Goal: Information Seeking & Learning: Learn about a topic

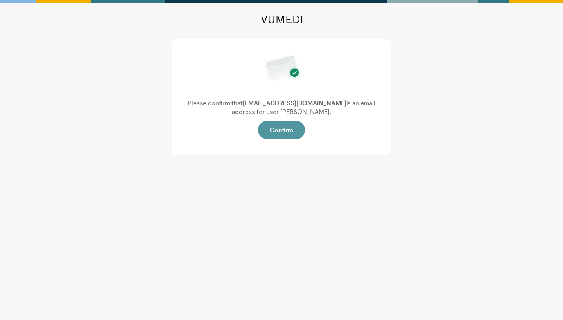
click at [286, 133] on button "Confirm" at bounding box center [281, 130] width 47 height 19
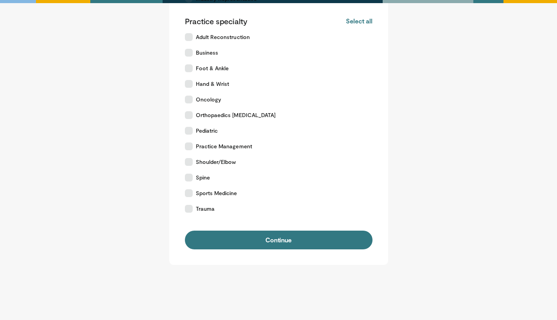
scroll to position [148, 0]
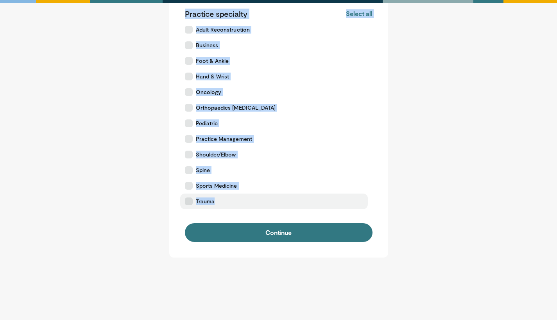
drag, startPoint x: 216, startPoint y: 34, endPoint x: 299, endPoint y: 209, distance: 193.2
click at [299, 209] on div "Tell us about yourself Please select your position Surgeon Allied Health Profes…" at bounding box center [278, 64] width 219 height 388
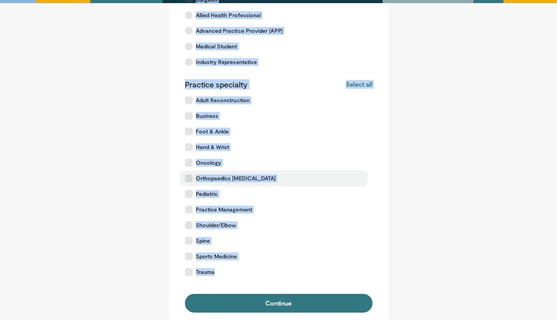
scroll to position [79, 0]
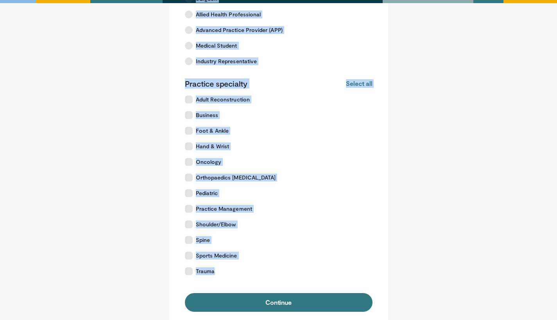
click at [153, 95] on main "Tell us about yourself Please select your position Surgeon Allied Health Profes…" at bounding box center [278, 134] width 485 height 388
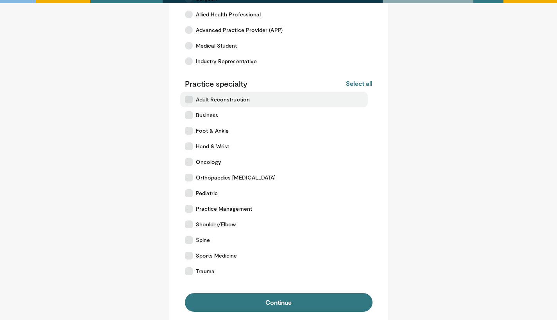
click at [190, 98] on icon at bounding box center [189, 100] width 8 height 8
click at [192, 102] on icon at bounding box center [189, 100] width 8 height 8
click at [361, 85] on button "Select all" at bounding box center [359, 83] width 26 height 9
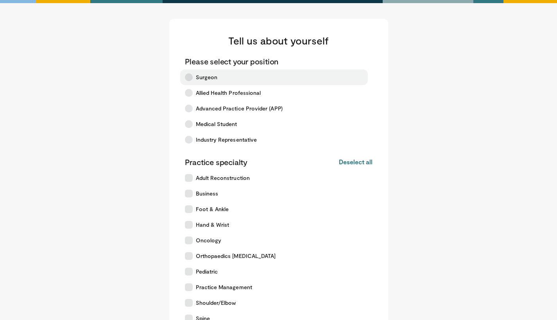
scroll to position [0, 0]
click at [186, 80] on label "Surgeon" at bounding box center [274, 78] width 188 height 16
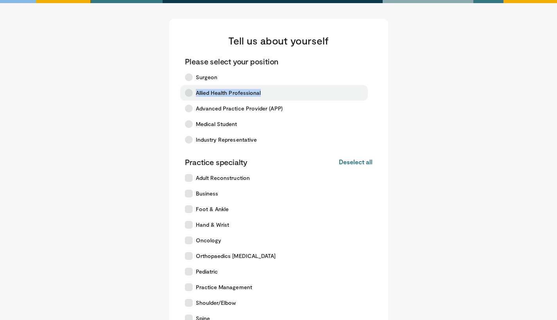
drag, startPoint x: 279, startPoint y: 92, endPoint x: 196, endPoint y: 92, distance: 83.2
click at [196, 92] on label "Allied Health Professional" at bounding box center [274, 93] width 188 height 16
copy span "Allied Health Professional"
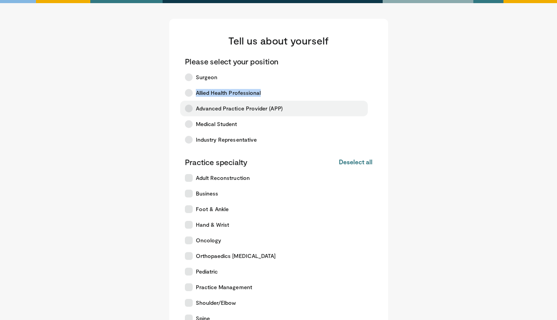
click at [268, 109] on span "Advanced Practice Provider (APP)" at bounding box center [239, 109] width 87 height 8
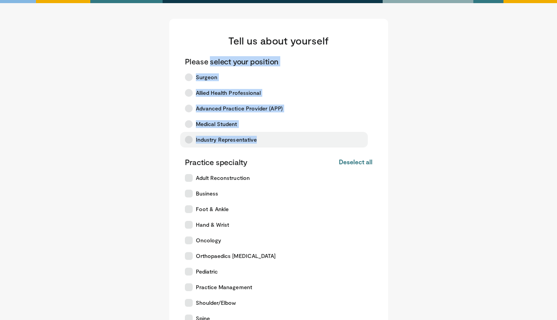
drag, startPoint x: 184, startPoint y: 59, endPoint x: 270, endPoint y: 140, distance: 118.0
click at [270, 140] on div "Tell us about yourself Please select your position Surgeon Allied Health Profes…" at bounding box center [278, 213] width 219 height 388
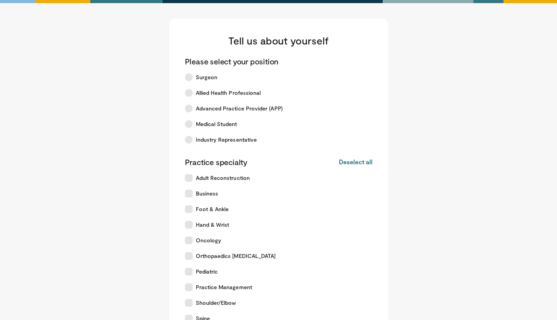
click at [133, 184] on main "Tell us about yourself Please select your position Surgeon Allied Health Profes…" at bounding box center [278, 213] width 485 height 388
click at [203, 79] on span "Surgeon" at bounding box center [207, 77] width 22 height 8
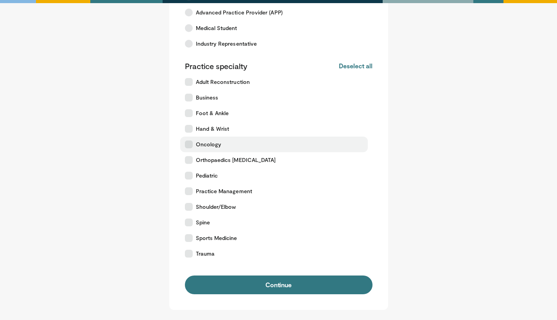
scroll to position [101, 0]
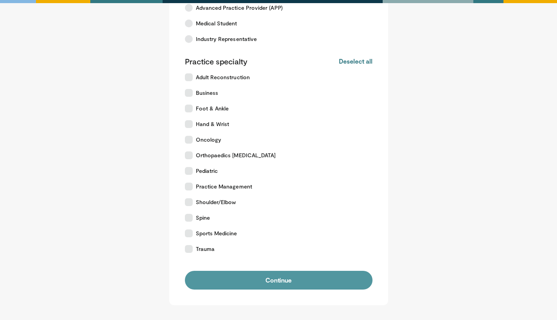
click at [323, 281] on button "Continue" at bounding box center [279, 280] width 188 height 19
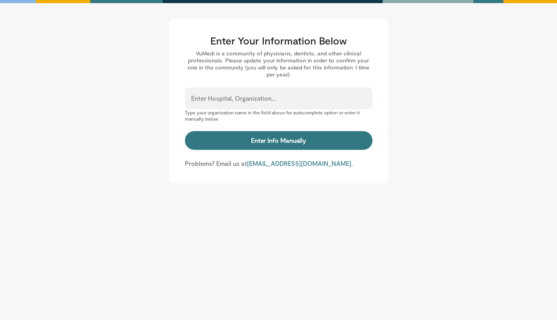
click at [280, 95] on div "Enter Hospital, Organization..." at bounding box center [279, 99] width 188 height 22
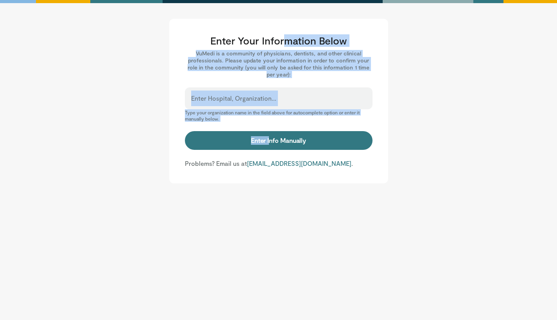
drag, startPoint x: 212, startPoint y: 39, endPoint x: 349, endPoint y: 120, distance: 159.6
click at [349, 121] on div "Enter Your Information Below VuMedi is a community of physicians, dentists, and…" at bounding box center [278, 101] width 219 height 165
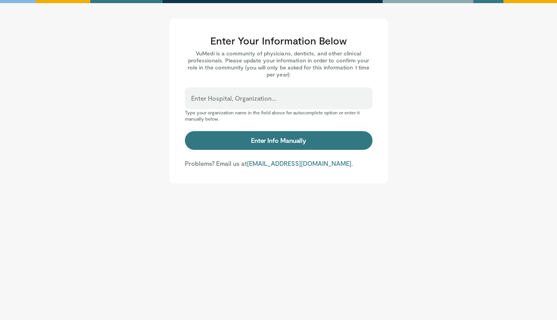
click at [274, 95] on div "Enter Hospital, Organization..." at bounding box center [279, 99] width 188 height 22
click at [239, 99] on input "Enter Hospital, Organization..." at bounding box center [278, 102] width 175 height 9
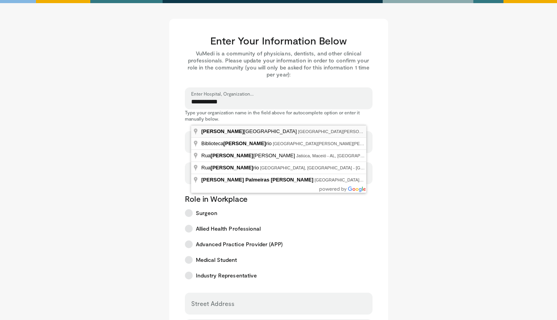
type input "**********"
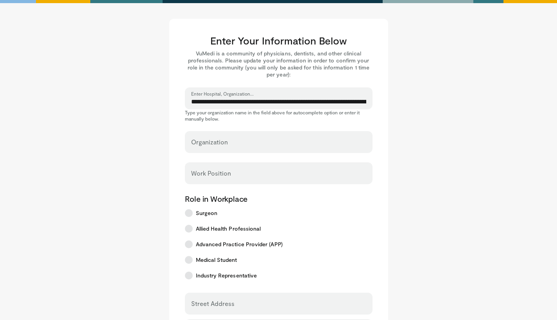
select select "**"
type input "**********"
type input "*********"
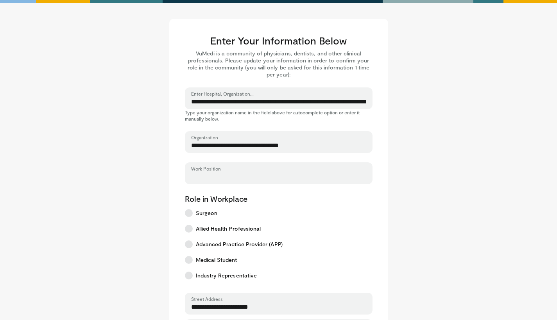
click at [251, 177] on input "Work Position" at bounding box center [278, 177] width 175 height 9
click at [447, 159] on main "**********" at bounding box center [278, 277] width 485 height 517
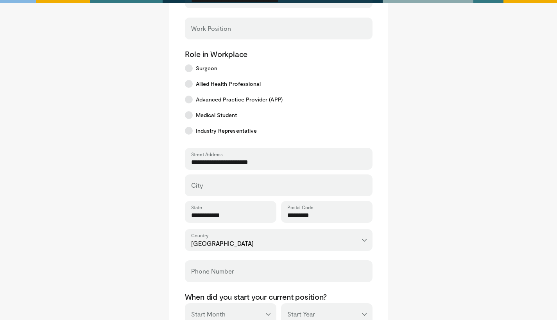
scroll to position [162, 0]
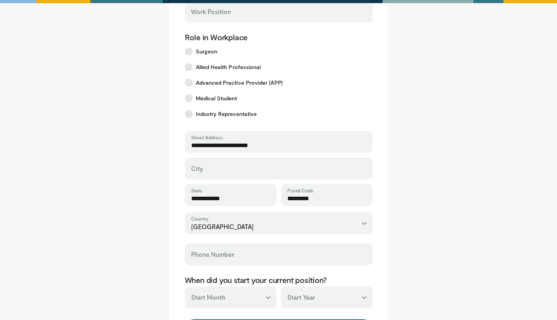
click at [248, 166] on div "City" at bounding box center [279, 169] width 188 height 22
type input "*******"
click at [440, 159] on main "**********" at bounding box center [278, 115] width 485 height 517
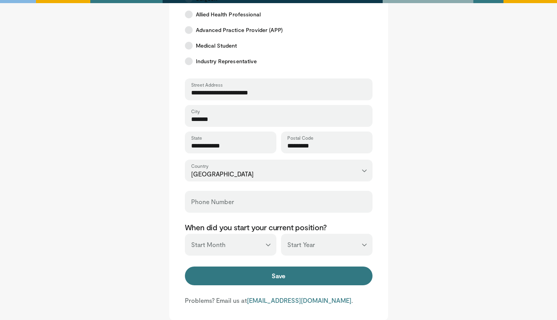
scroll to position [215, 0]
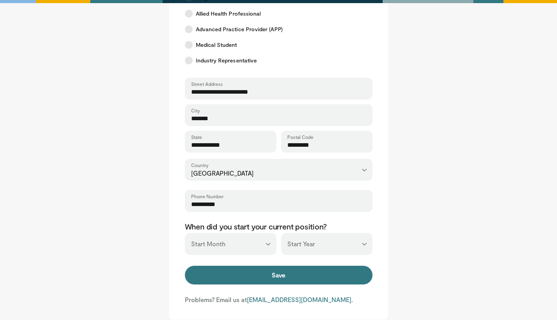
type input "**********"
click at [436, 174] on main "**********" at bounding box center [278, 61] width 485 height 517
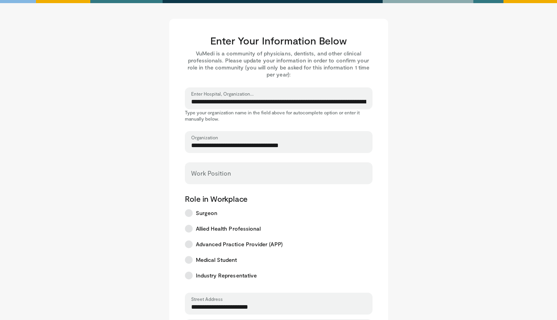
scroll to position [0, 0]
click at [245, 168] on div "Work Position" at bounding box center [279, 174] width 188 height 22
click at [245, 177] on input "Work Position" at bounding box center [278, 177] width 175 height 9
click at [447, 137] on main "**********" at bounding box center [278, 277] width 485 height 517
click at [276, 175] on input "Work Position" at bounding box center [278, 177] width 175 height 9
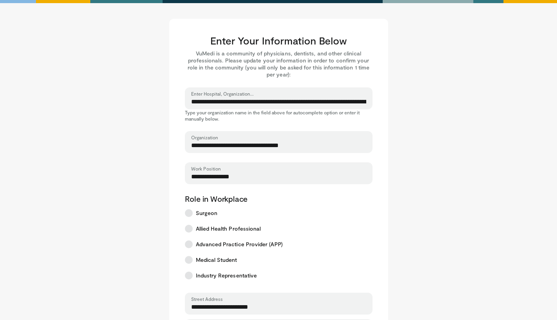
click at [430, 188] on main "**********" at bounding box center [278, 277] width 485 height 517
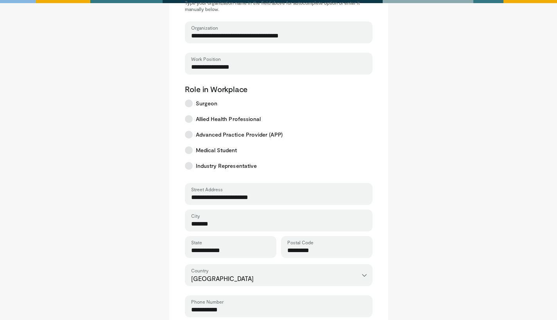
scroll to position [87, 0]
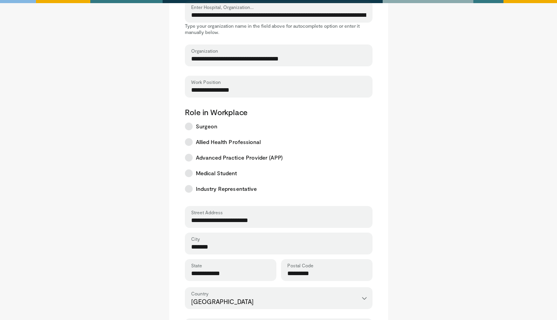
click at [242, 91] on input "**********" at bounding box center [278, 90] width 175 height 9
type input "**********"
click at [419, 141] on main "**********" at bounding box center [278, 190] width 485 height 517
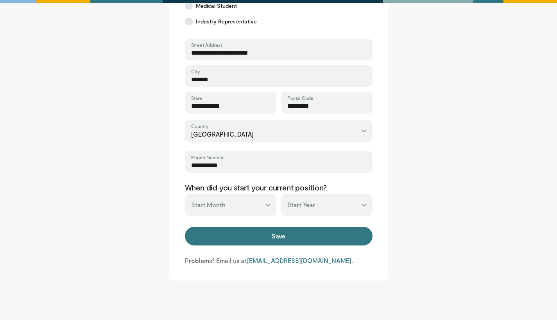
scroll to position [280, 0]
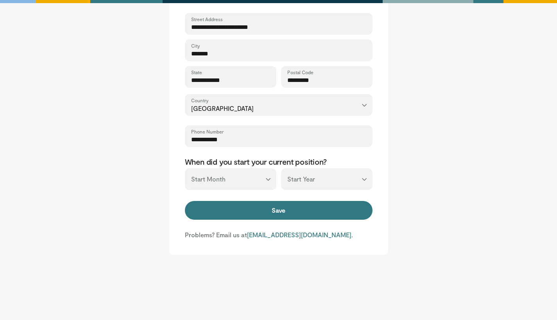
drag, startPoint x: 329, startPoint y: 161, endPoint x: 183, endPoint y: 161, distance: 145.8
select select "*"
select select "****"
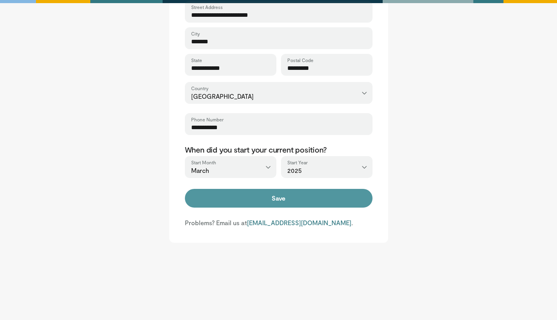
scroll to position [292, 0]
click at [288, 201] on button "Save" at bounding box center [279, 198] width 188 height 19
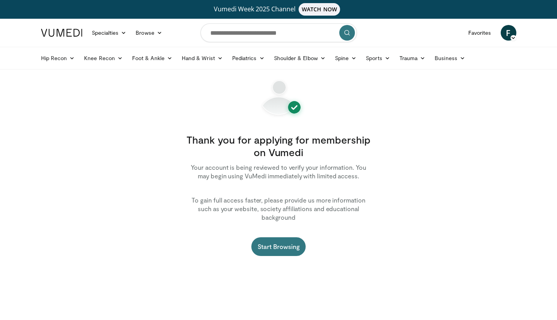
drag, startPoint x: 368, startPoint y: 210, endPoint x: 168, endPoint y: 137, distance: 212.3
click at [168, 137] on main "Thank you for applying for membership on Vumedi Your account is being reviewed …" at bounding box center [278, 175] width 485 height 193
click at [393, 122] on main "Thank you for applying for membership on Vumedi Your account is being reviewed …" at bounding box center [278, 175] width 485 height 193
click at [258, 27] on input "Search topics, interventions" at bounding box center [278, 32] width 156 height 19
click at [344, 59] on link "Spine" at bounding box center [345, 58] width 31 height 16
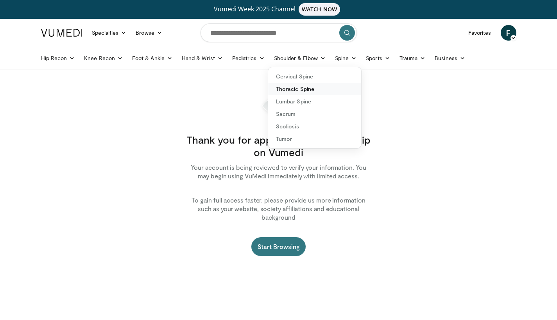
click at [304, 90] on link "Thoracic Spine" at bounding box center [314, 89] width 93 height 13
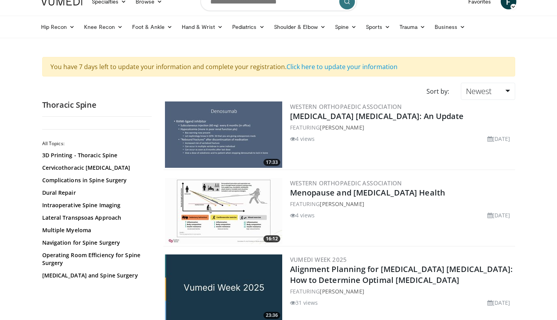
scroll to position [122, 0]
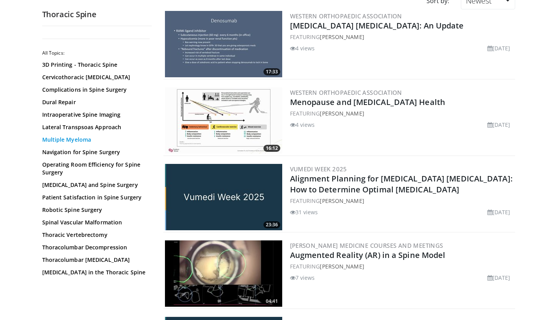
click at [87, 142] on link "Multiple Myeloma" at bounding box center [95, 140] width 106 height 8
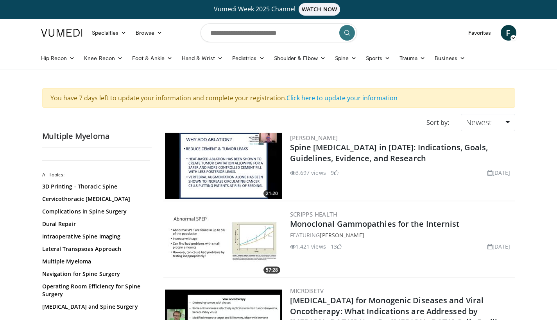
click at [248, 172] on img at bounding box center [223, 166] width 117 height 66
click at [145, 59] on link "Foot & Ankle" at bounding box center [152, 58] width 50 height 16
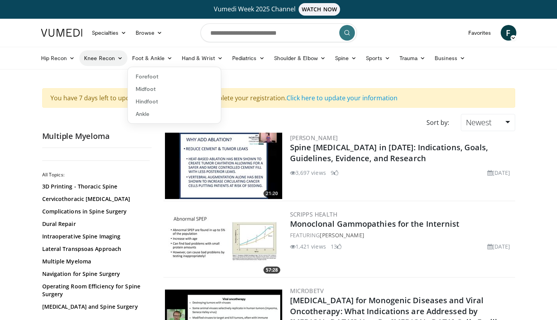
click at [106, 60] on link "Knee Recon" at bounding box center [103, 58] width 48 height 16
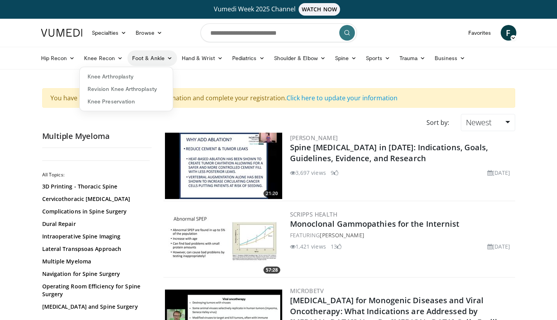
click at [158, 60] on link "Foot & Ankle" at bounding box center [152, 58] width 50 height 16
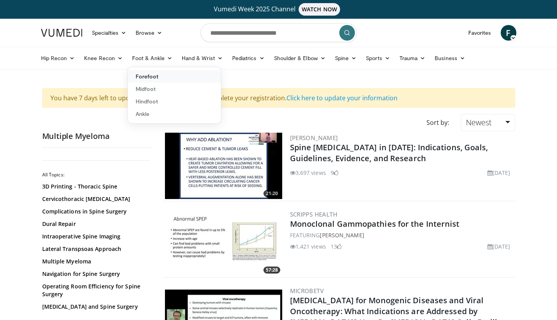
click at [150, 79] on link "Forefoot" at bounding box center [174, 76] width 93 height 13
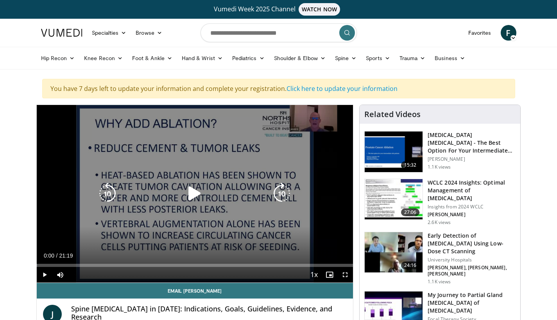
click at [193, 171] on div "10 seconds Tap to unmute" at bounding box center [195, 194] width 317 height 178
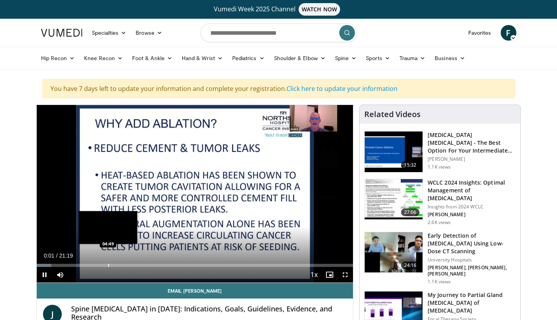
click at [108, 265] on div "Progress Bar" at bounding box center [108, 265] width 1 height 3
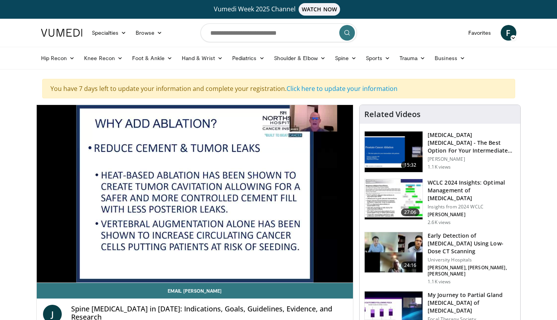
scroll to position [107, 0]
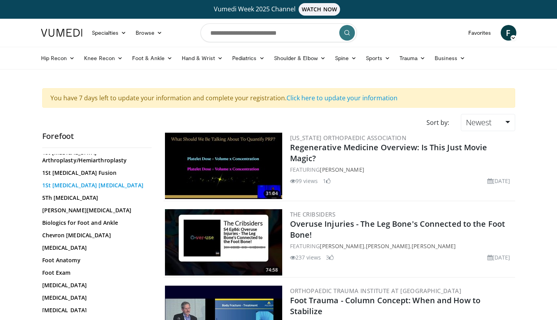
scroll to position [37, 0]
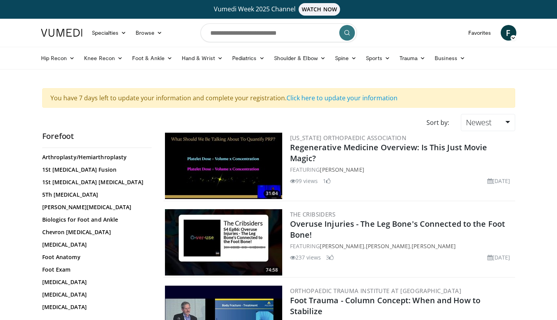
click at [89, 175] on div "1st [MEDICAL_DATA] Arthroplasty/Hemiarthroplasty 1St [MEDICAL_DATA] Fusion 1St …" at bounding box center [95, 291] width 107 height 291
click at [88, 170] on link "1St Metatarsal Fusion" at bounding box center [95, 170] width 106 height 8
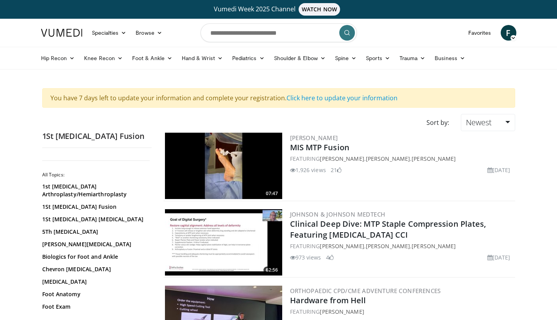
click at [234, 155] on img at bounding box center [223, 166] width 117 height 66
click at [206, 64] on link "Hand & Wrist" at bounding box center [202, 58] width 50 height 16
click at [194, 74] on link "Hand" at bounding box center [223, 76] width 93 height 13
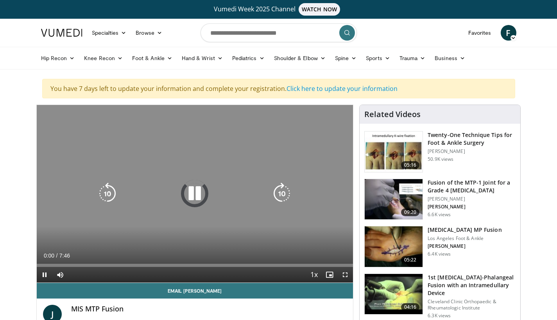
click at [199, 211] on div "10 seconds Tap to unmute" at bounding box center [195, 194] width 317 height 178
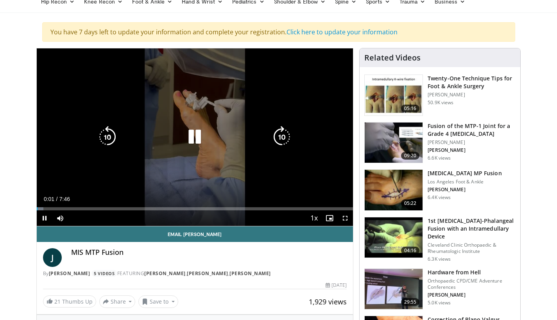
scroll to position [61, 0]
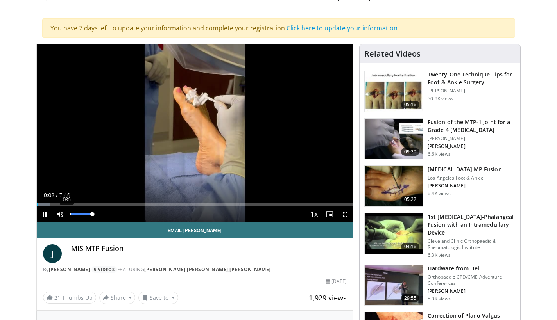
click at [68, 207] on div "0%" at bounding box center [81, 215] width 27 height 16
click at [68, 203] on div "Loaded : 4.29% 0:03 0:47" at bounding box center [195, 202] width 317 height 7
click at [98, 204] on div "Progress Bar" at bounding box center [98, 205] width 1 height 3
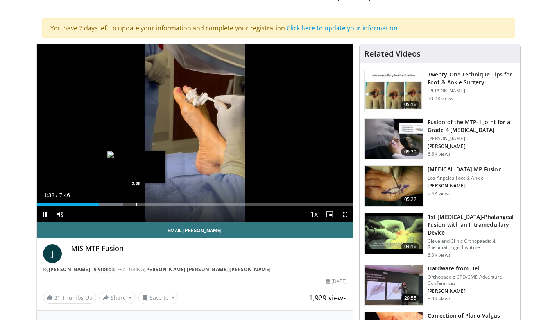
click at [136, 204] on div "Progress Bar" at bounding box center [136, 205] width 1 height 3
click at [210, 198] on div "Current Time 2:27 / Duration 7:46" at bounding box center [195, 195] width 317 height 7
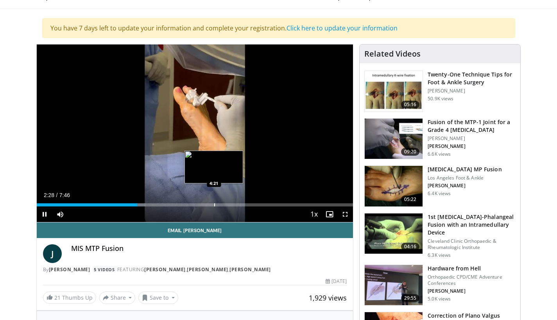
click at [214, 204] on div "Progress Bar" at bounding box center [214, 205] width 1 height 3
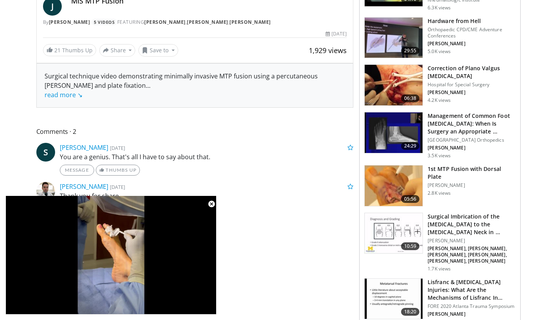
scroll to position [316, 0]
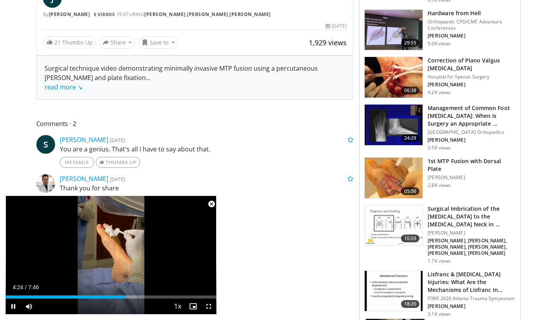
click at [211, 206] on span "Video Player" at bounding box center [212, 205] width 16 height 16
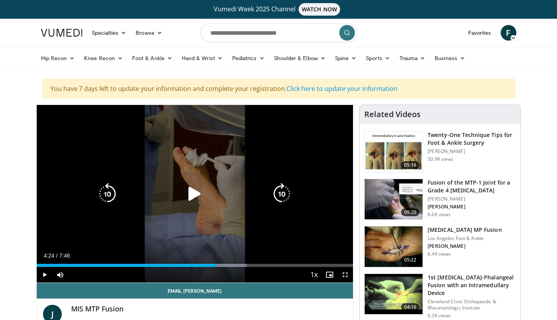
scroll to position [0, 0]
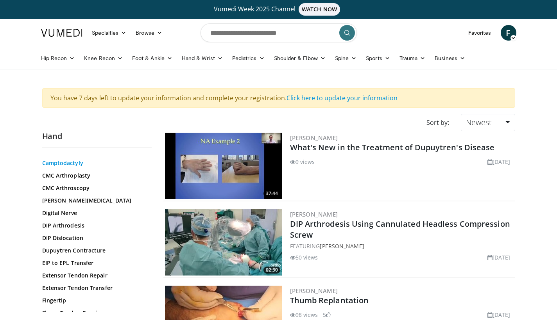
scroll to position [138, 0]
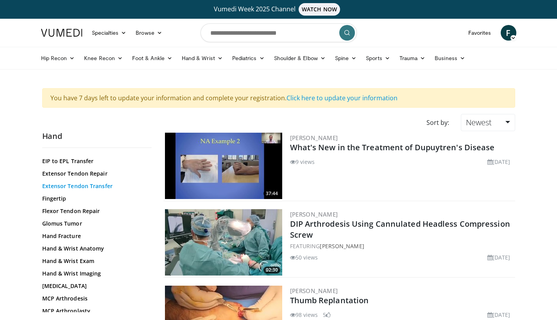
click at [97, 186] on link "Extensor Tendon Transfer" at bounding box center [95, 186] width 106 height 8
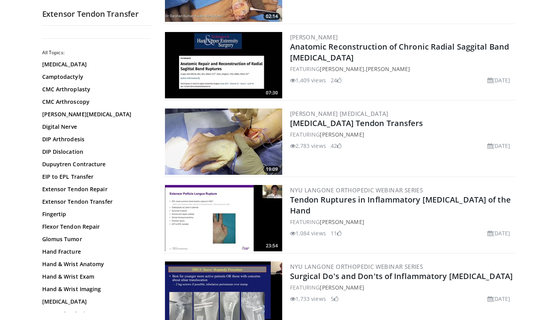
scroll to position [231, 0]
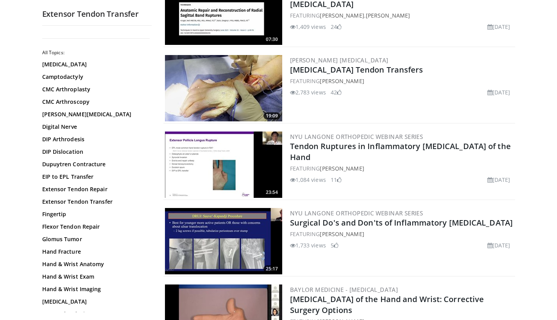
click at [238, 71] on img at bounding box center [223, 88] width 117 height 66
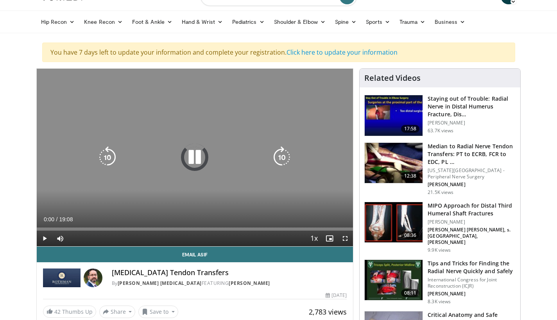
scroll to position [38, 0]
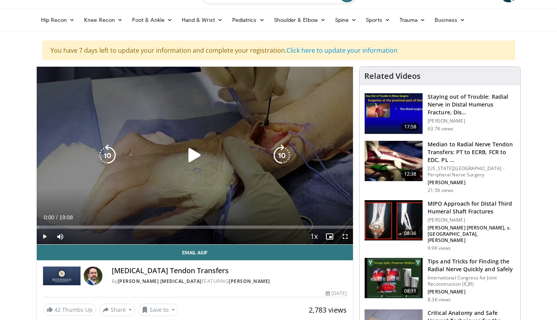
click at [191, 172] on div "10 seconds Tap to unmute" at bounding box center [195, 156] width 317 height 178
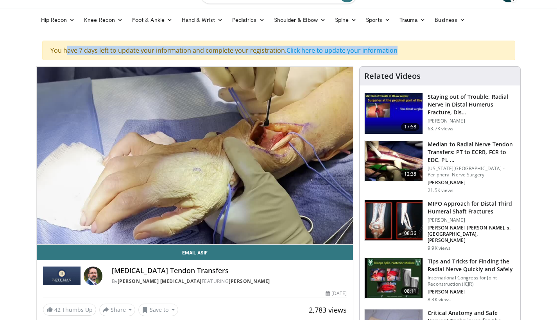
drag, startPoint x: 49, startPoint y: 52, endPoint x: 406, endPoint y: 50, distance: 356.8
click at [406, 50] on div "You have 7 days left to update your information and complete your registration.…" at bounding box center [278, 51] width 473 height 20
copy div "You have 7 days left to update your information and complete your registration.…"
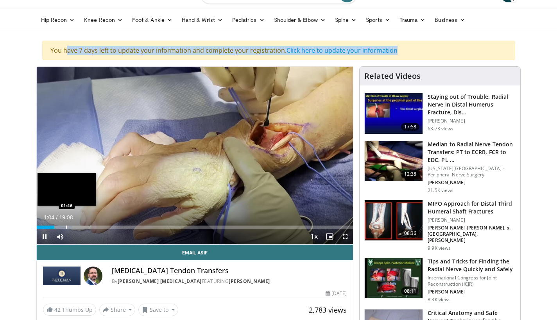
click at [66, 226] on div "Progress Bar" at bounding box center [66, 227] width 1 height 3
click at [71, 225] on div "Loaded : 11.29% 01:47 02:04" at bounding box center [195, 225] width 317 height 7
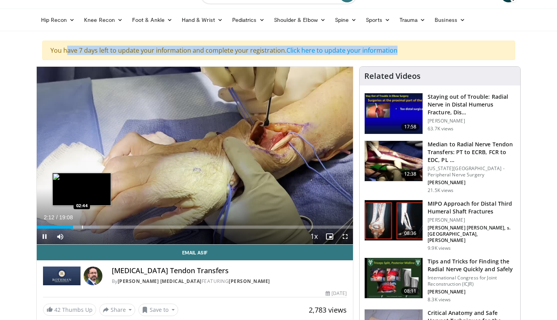
click at [82, 227] on div "Progress Bar" at bounding box center [82, 227] width 1 height 3
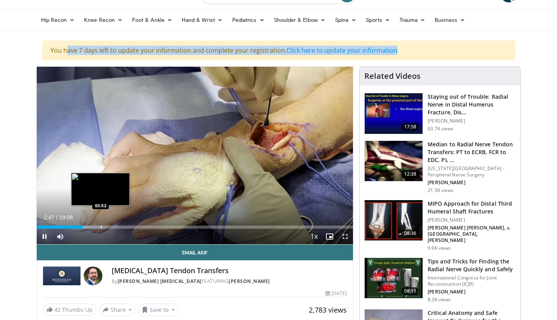
click at [100, 223] on div "Loaded : 21.77% 02:47 03:52" at bounding box center [195, 225] width 317 height 7
click at [115, 226] on div "Progress Bar" at bounding box center [115, 227] width 1 height 3
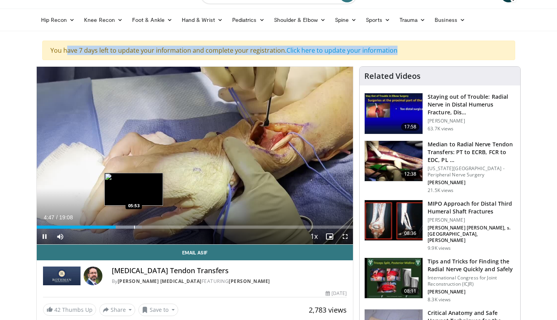
click at [134, 225] on div "Loaded : 33.32% 04:47 05:53" at bounding box center [195, 225] width 317 height 7
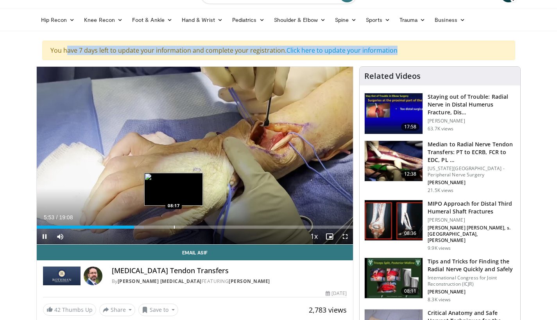
click at [174, 225] on div "Loaded : 33.96% 05:54 08:17" at bounding box center [195, 225] width 317 height 7
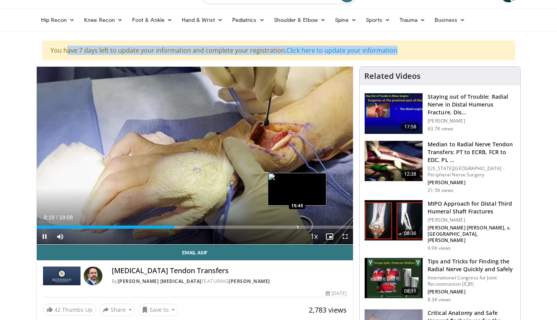
click at [297, 225] on div "Loaded : 45.15% 08:19 15:45" at bounding box center [195, 225] width 317 height 7
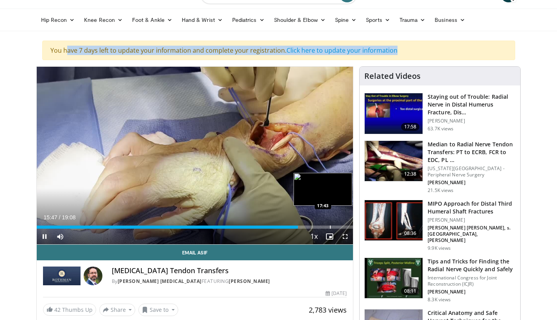
click at [330, 227] on div "Progress Bar" at bounding box center [330, 227] width 1 height 3
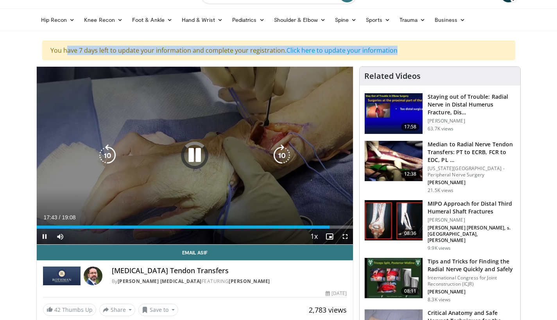
click at [192, 152] on icon "Video Player" at bounding box center [195, 156] width 22 height 22
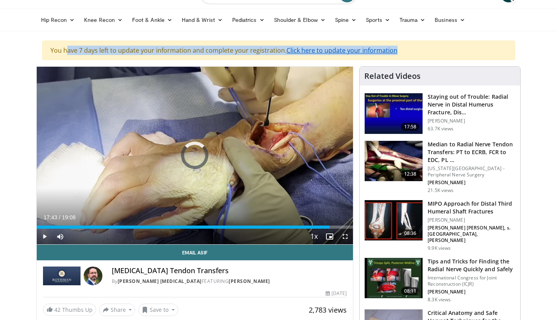
click at [381, 50] on link "Click here to update your information" at bounding box center [341, 50] width 111 height 9
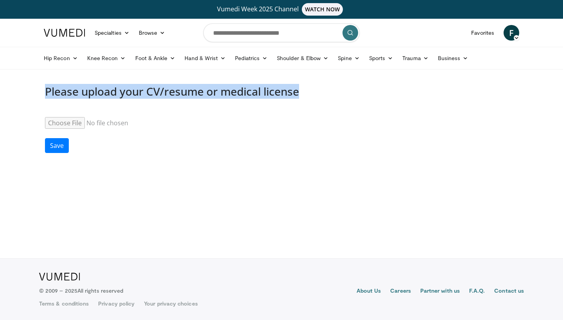
drag, startPoint x: 300, startPoint y: 91, endPoint x: 18, endPoint y: 94, distance: 282.1
click at [18, 94] on body "Vumedi Week 2025 Channel WATCH NOW Specialties Adult & Family Medicine Allergy,…" at bounding box center [281, 160] width 563 height 320
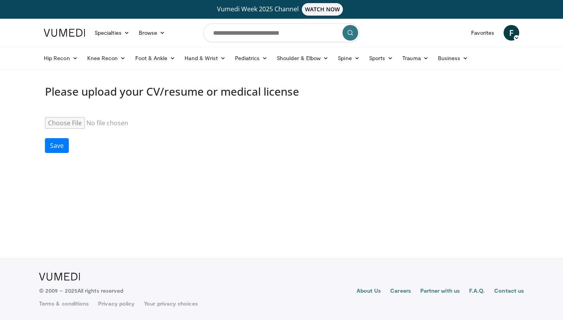
click at [254, 148] on form "Resume Save" at bounding box center [281, 135] width 473 height 55
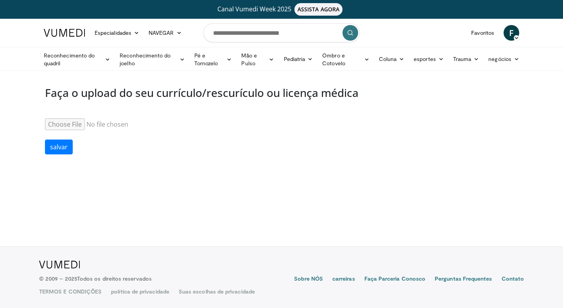
click at [72, 129] on input "Retomar" at bounding box center [105, 124] width 120 height 12
click at [209, 131] on form "Retomar salvar" at bounding box center [281, 136] width 473 height 55
click at [75, 123] on input "Retomar" at bounding box center [105, 124] width 120 height 12
type input "**********"
click at [63, 150] on button "salvar" at bounding box center [59, 147] width 28 height 15
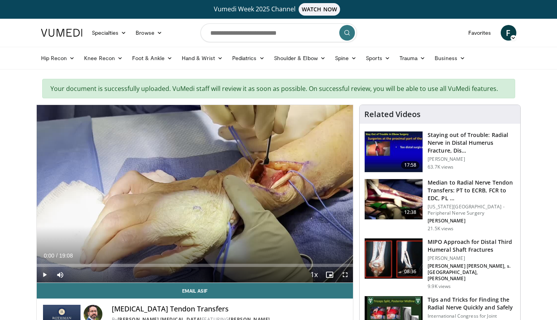
click at [45, 276] on span "Video Player" at bounding box center [45, 275] width 16 height 16
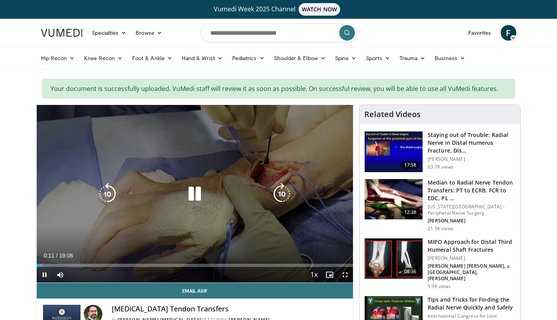
click at [193, 202] on icon "Video Player" at bounding box center [195, 194] width 22 height 22
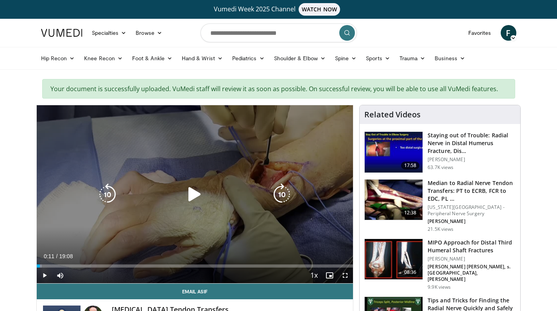
click at [197, 184] on icon "Video Player" at bounding box center [195, 194] width 22 height 22
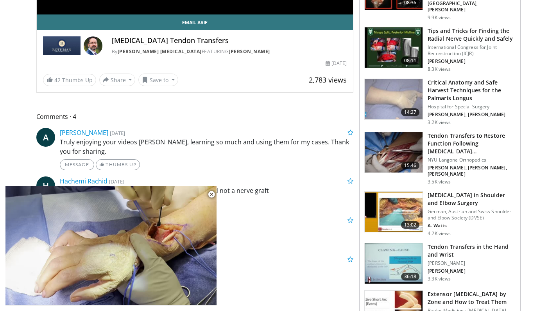
scroll to position [277, 0]
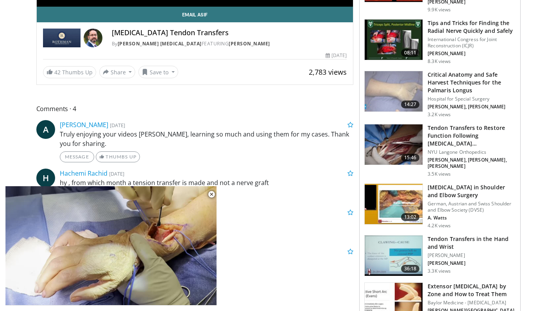
click at [391, 240] on img at bounding box center [394, 255] width 58 height 41
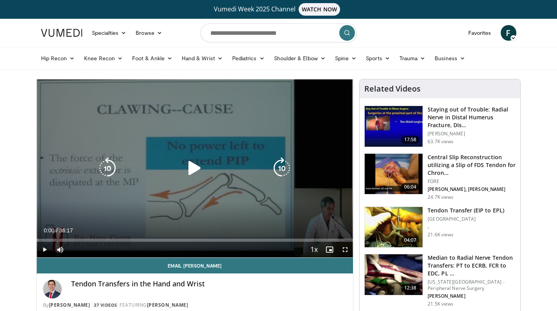
click at [194, 165] on icon "Video Player" at bounding box center [195, 168] width 22 height 22
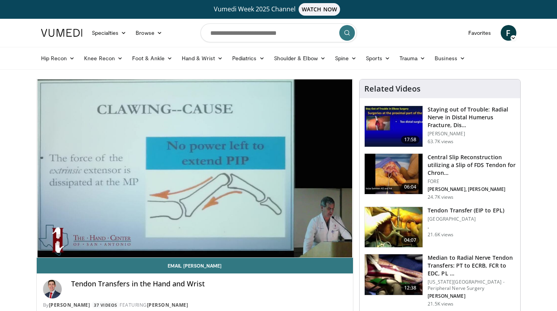
click at [512, 38] on icon at bounding box center [512, 37] width 5 height 5
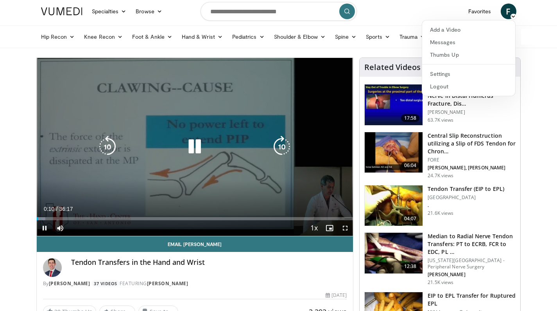
scroll to position [27, 0]
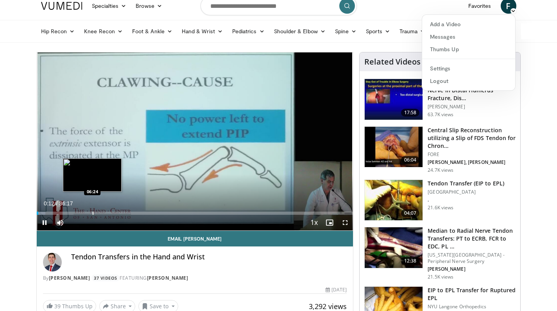
click at [92, 207] on div "Loaded : 2.76% 00:13 06:24" at bounding box center [195, 210] width 317 height 7
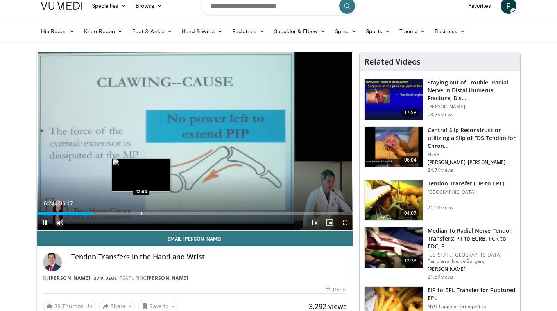
click at [141, 213] on div "Progress Bar" at bounding box center [141, 212] width 1 height 3
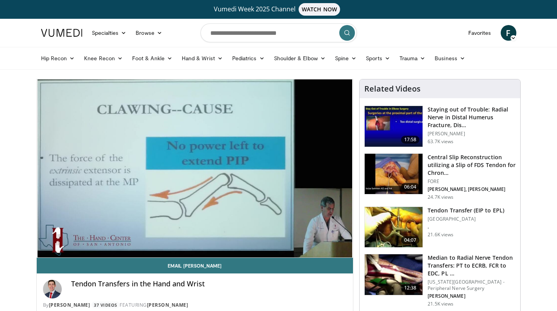
scroll to position [0, 0]
